Goal: Task Accomplishment & Management: Manage account settings

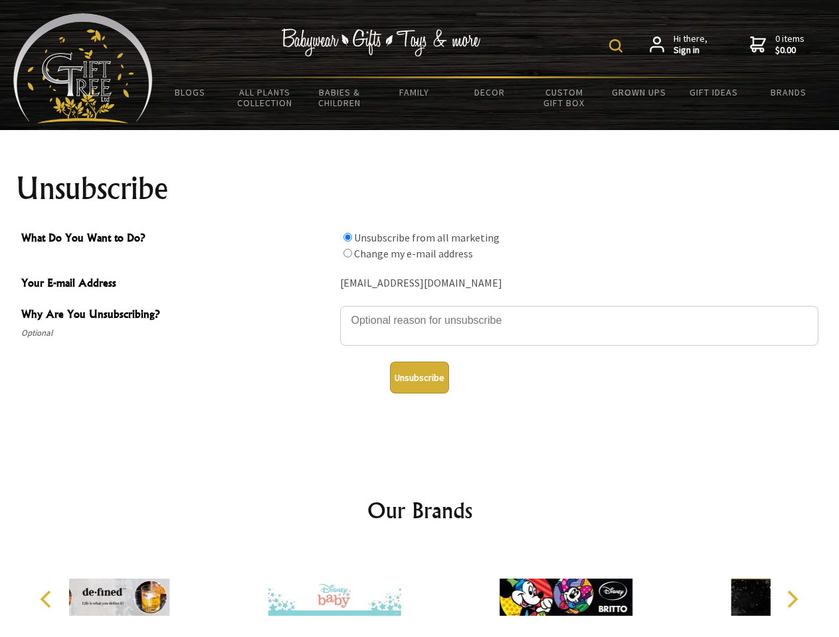
click at [617, 46] on img at bounding box center [615, 45] width 13 height 13
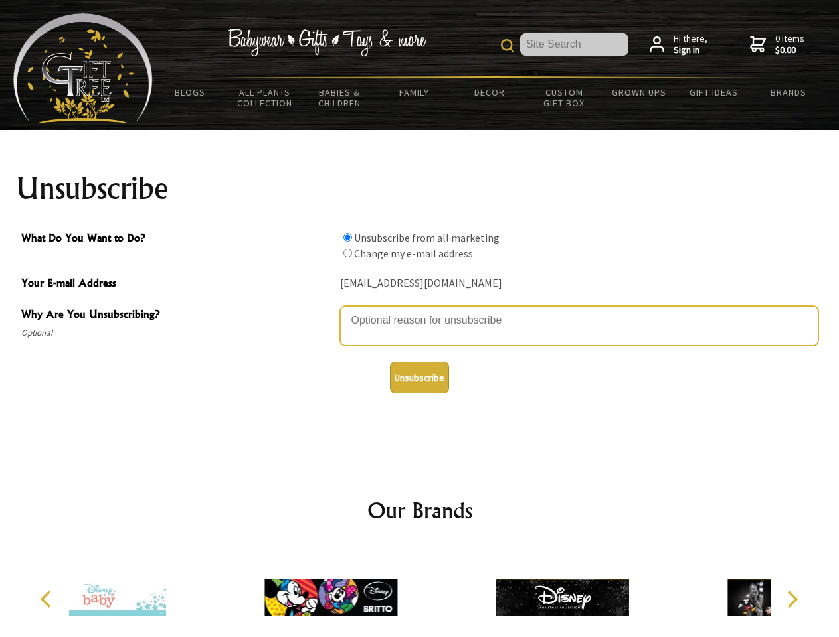
click at [420, 311] on textarea "Why Are You Unsubscribing?" at bounding box center [579, 326] width 478 height 40
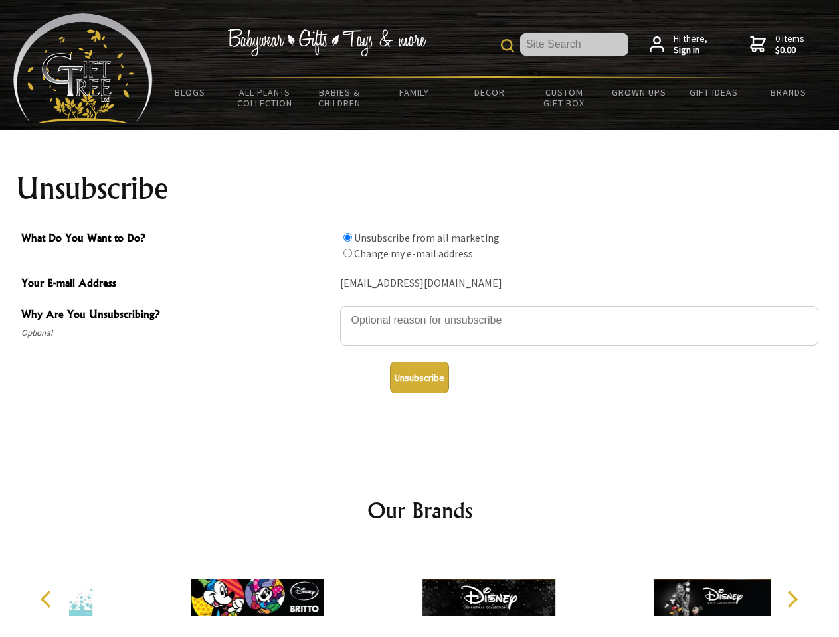
click at [347, 237] on input "What Do You Want to Do?" at bounding box center [347, 237] width 9 height 9
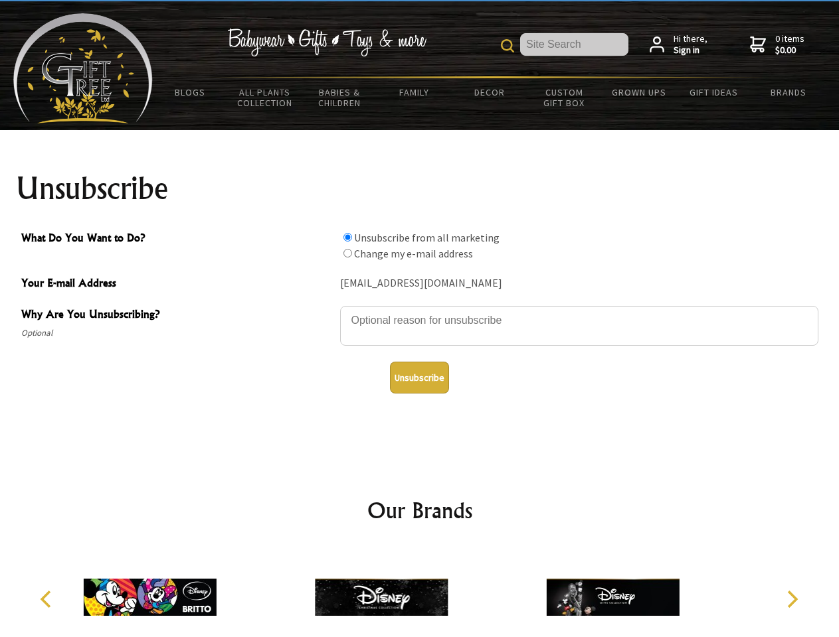
click at [347, 253] on input "What Do You Want to Do?" at bounding box center [347, 253] width 9 height 9
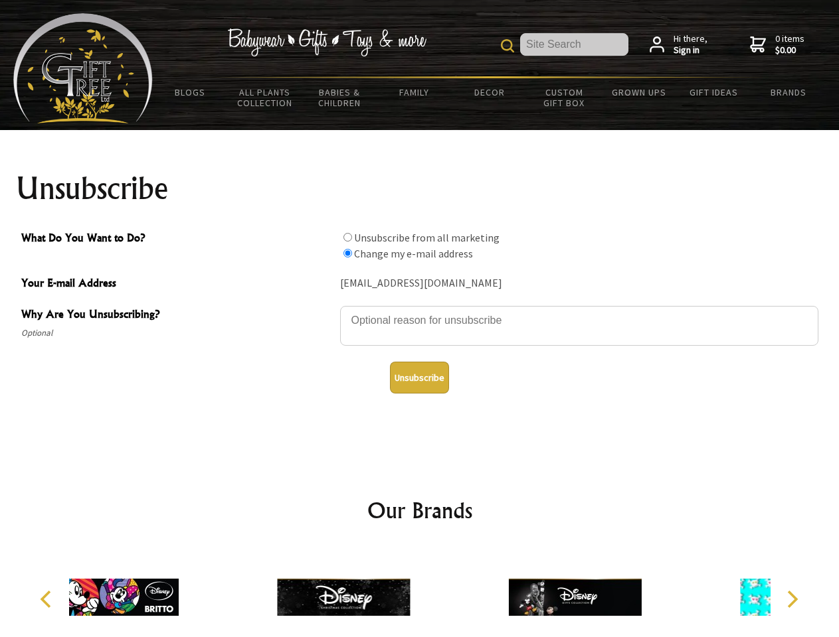
radio input "true"
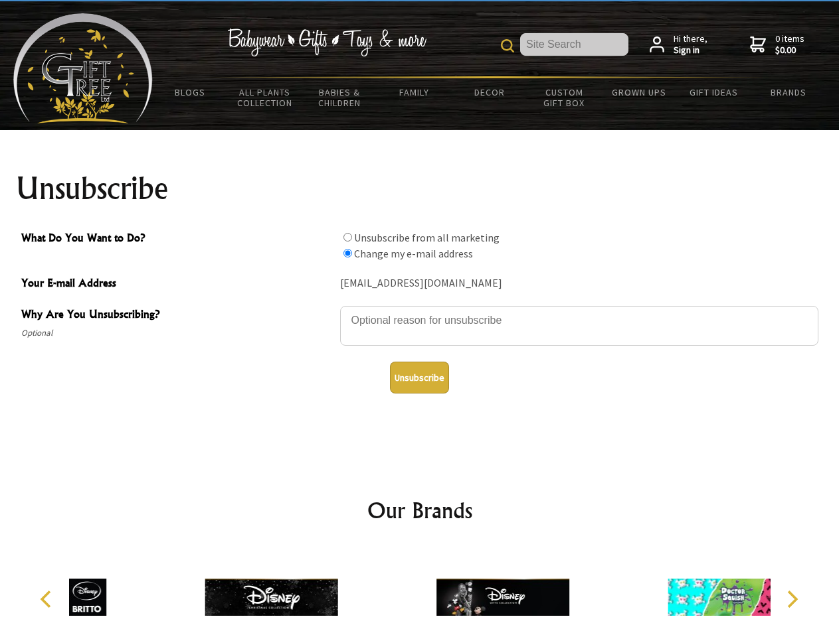
click at [419, 378] on button "Unsubscribe" at bounding box center [419, 378] width 59 height 32
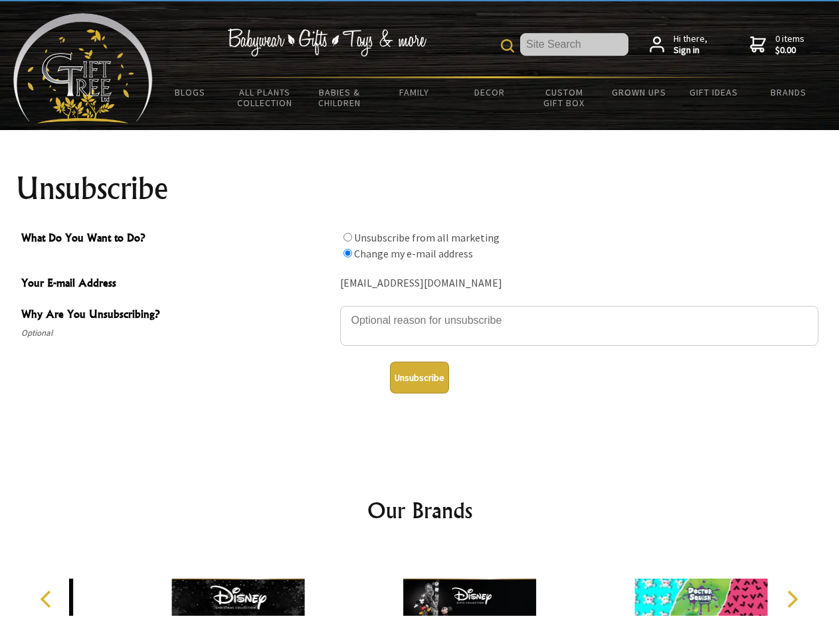
click at [420, 592] on img at bounding box center [469, 598] width 133 height 100
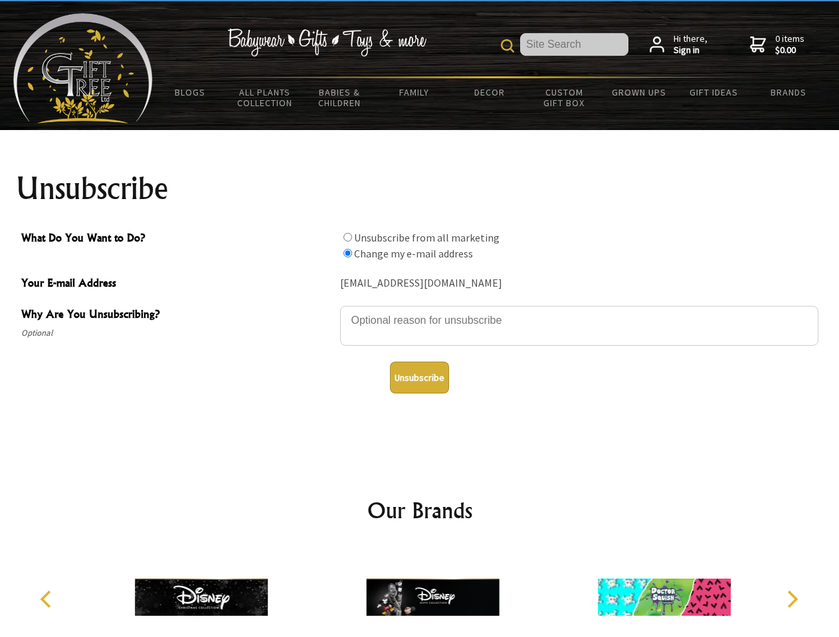
click at [48, 600] on icon "Previous" at bounding box center [47, 599] width 17 height 17
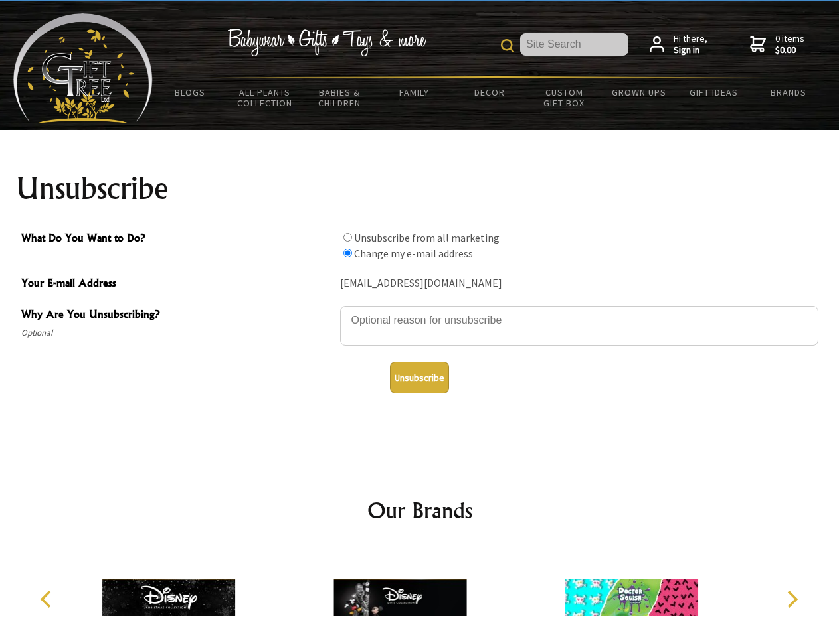
click at [791, 600] on icon "Next" at bounding box center [790, 599] width 17 height 17
